Goal: Information Seeking & Learning: Learn about a topic

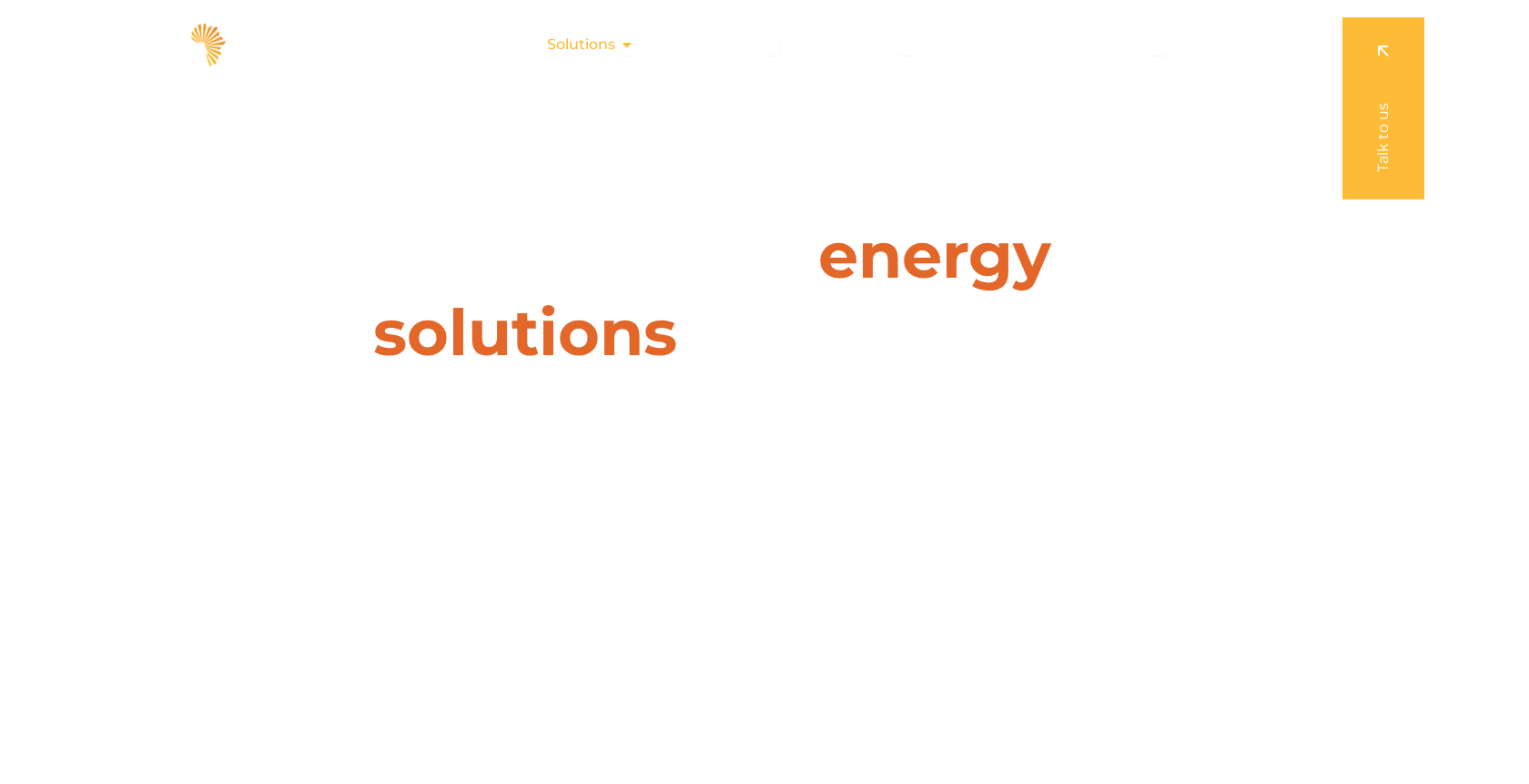
click at [632, 49] on icon "Menu" at bounding box center [626, 44] width 14 height 14
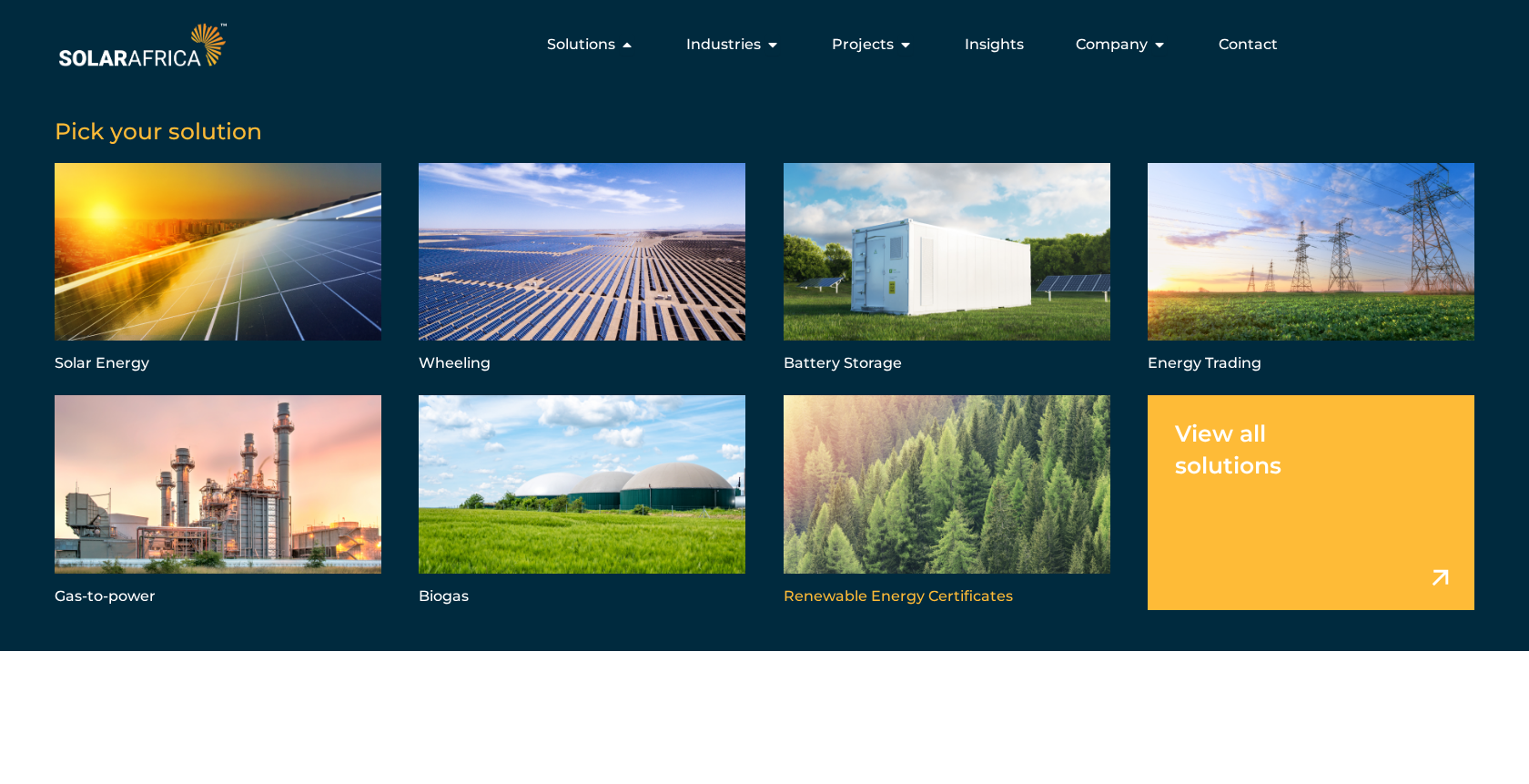
click at [929, 496] on link "Menu" at bounding box center [947, 502] width 327 height 214
